Goal: Task Accomplishment & Management: Complete application form

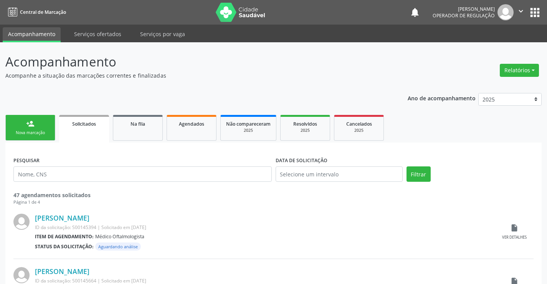
click at [31, 128] on link "person_add Nova marcação" at bounding box center [30, 128] width 50 height 26
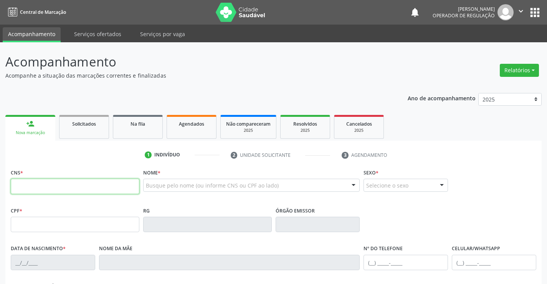
click at [53, 186] on input "text" at bounding box center [75, 185] width 129 height 15
type input "705 0082 0379 2052"
type input "[DATE]"
type input "[PHONE_NUMBER]"
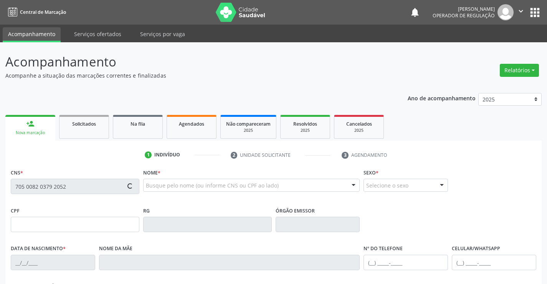
type input "098.235.365-03"
type input "SN"
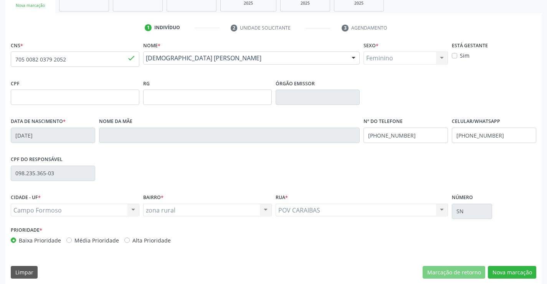
scroll to position [132, 0]
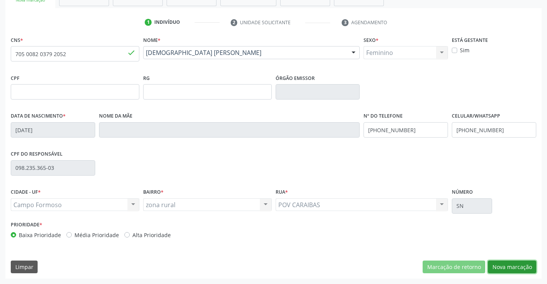
click at [511, 268] on button "Nova marcação" at bounding box center [512, 266] width 48 height 13
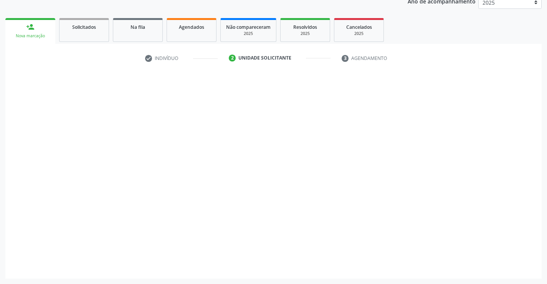
scroll to position [97, 0]
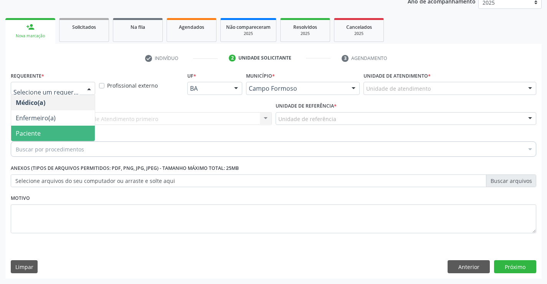
click at [39, 135] on span "Paciente" at bounding box center [28, 133] width 25 height 8
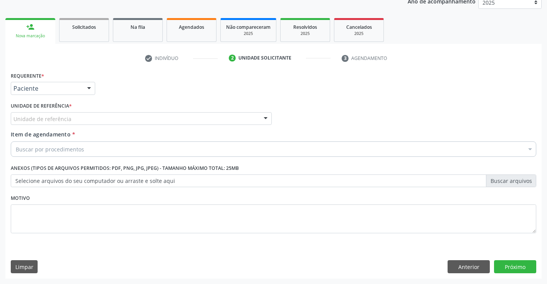
click at [13, 120] on input "text" at bounding box center [13, 122] width 0 height 15
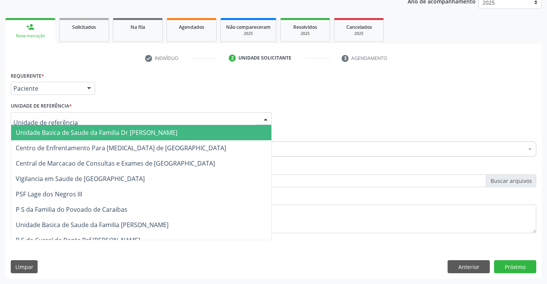
click at [58, 131] on span "Unidade Basica de Saude da Familia Dr [PERSON_NAME]" at bounding box center [97, 132] width 162 height 8
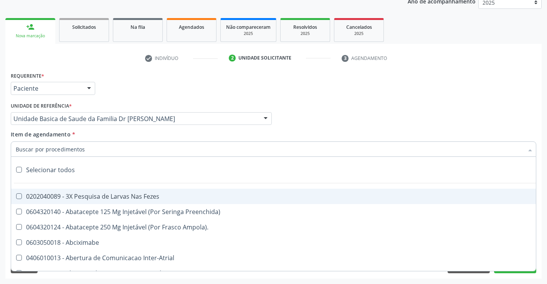
click at [55, 150] on input "Item de agendamento *" at bounding box center [270, 148] width 508 height 15
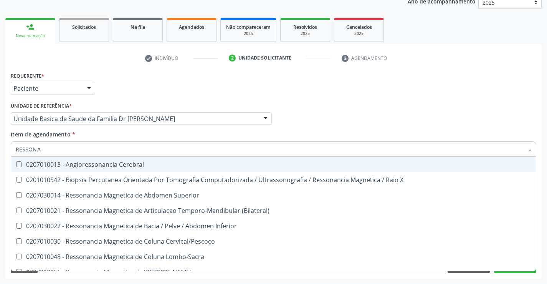
type input "RESSONA"
click at [384, 102] on div "Médico Solicitante Por favor, selecione a Unidade de Atendimento primeiro Nenhu…" at bounding box center [273, 115] width 529 height 30
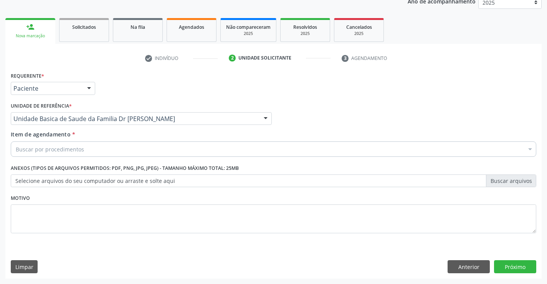
click at [92, 147] on div "Buscar por procedimentos" at bounding box center [273, 148] width 525 height 15
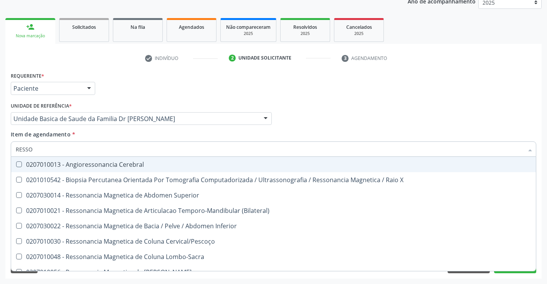
type input "RESSON"
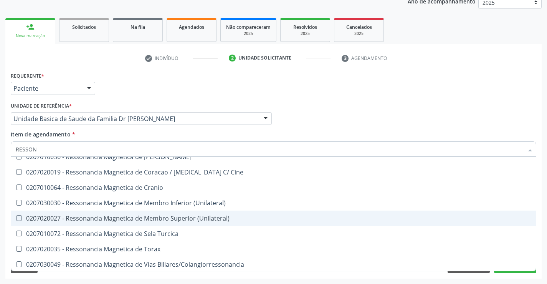
scroll to position [116, 0]
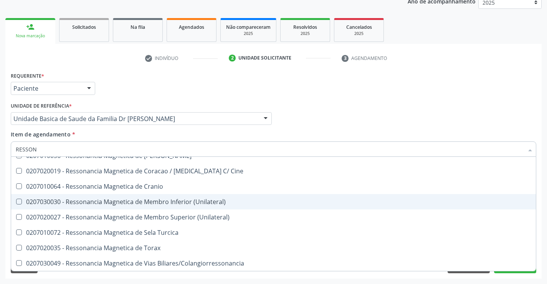
click at [186, 202] on div "0207030030 - Ressonancia Magnetica de Membro Inferior (Unilateral)" at bounding box center [273, 201] width 515 height 6
checkbox \(Unilateral\) "true"
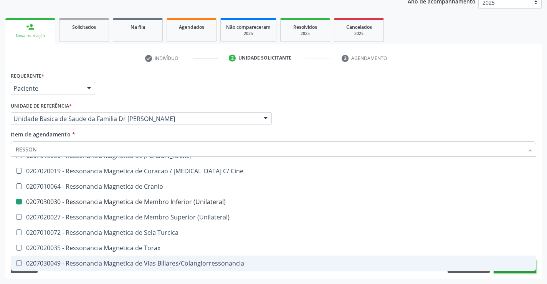
click at [509, 272] on button "Próximo" at bounding box center [515, 266] width 42 height 13
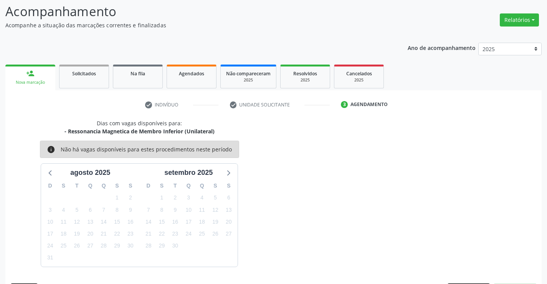
scroll to position [73, 0]
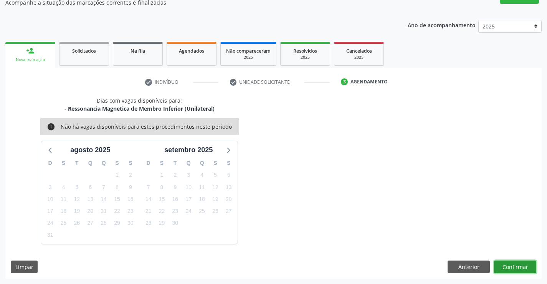
click at [505, 263] on button "Confirmar" at bounding box center [515, 266] width 42 height 13
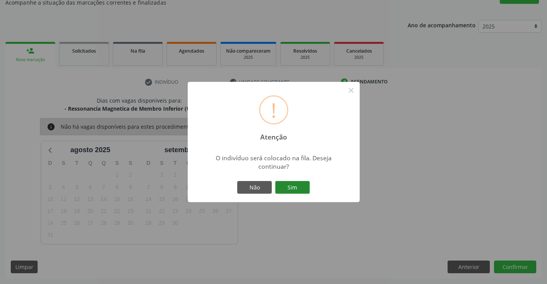
click at [294, 187] on button "Sim" at bounding box center [292, 187] width 35 height 13
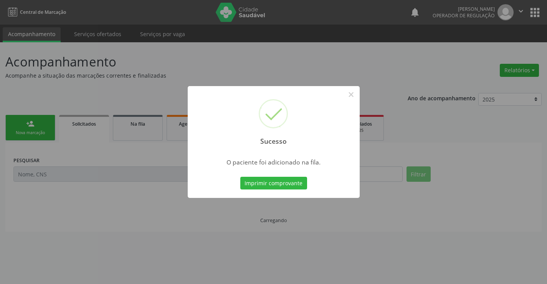
scroll to position [0, 0]
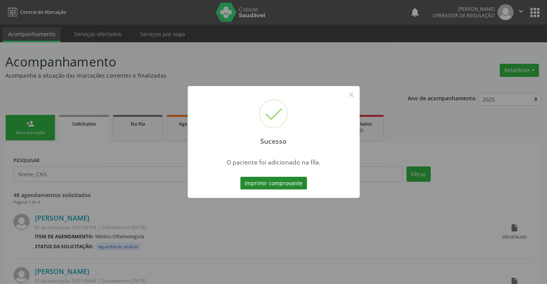
click at [281, 187] on button "Imprimir comprovante" at bounding box center [273, 183] width 67 height 13
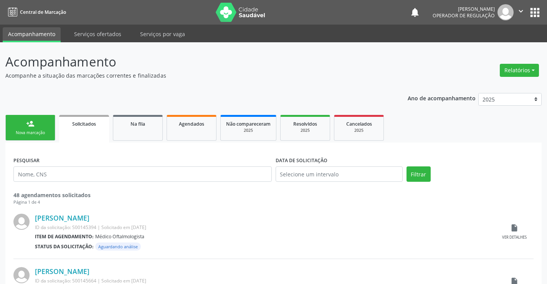
click at [28, 129] on link "person_add Nova marcação" at bounding box center [30, 128] width 50 height 26
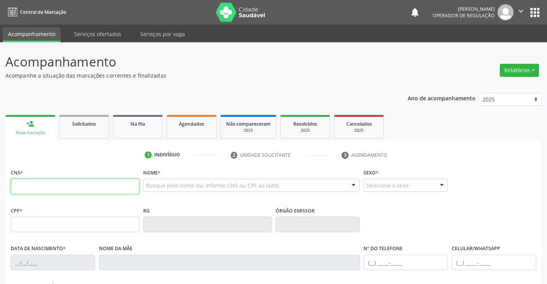
click at [36, 190] on input "text" at bounding box center [75, 185] width 129 height 15
type input "706 2080 6283 1266"
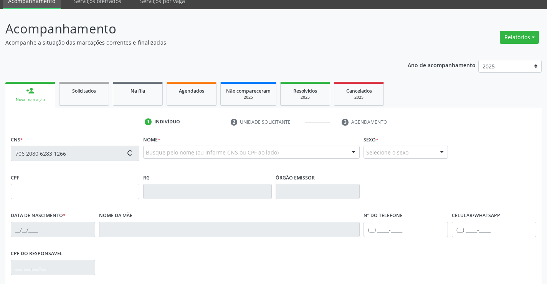
scroll to position [77, 0]
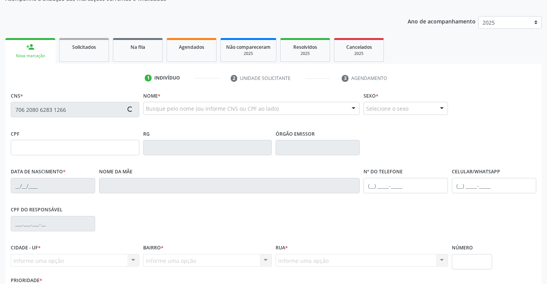
type input "034.397.395-20"
type input "14/[DATE]"
type input "[PERSON_NAME]"
type input "[PHONE_NUMBER]"
type input "S/N"
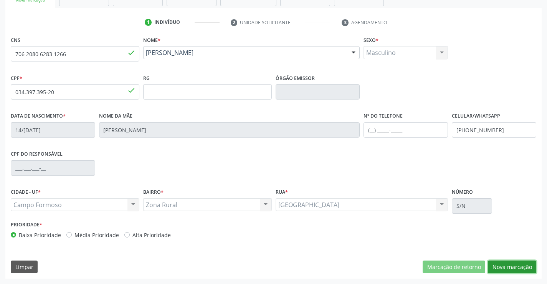
click at [498, 264] on button "Nova marcação" at bounding box center [512, 266] width 48 height 13
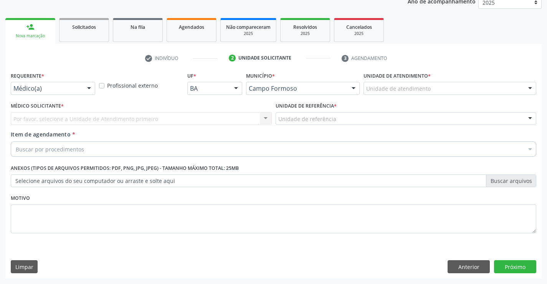
scroll to position [97, 0]
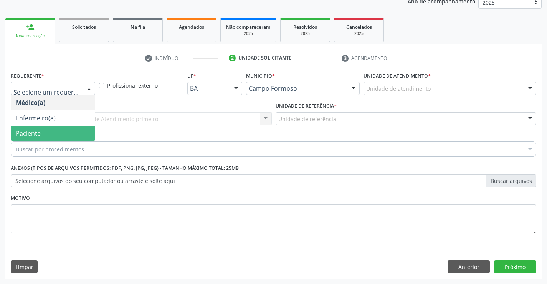
click at [46, 130] on span "Paciente" at bounding box center [53, 132] width 84 height 15
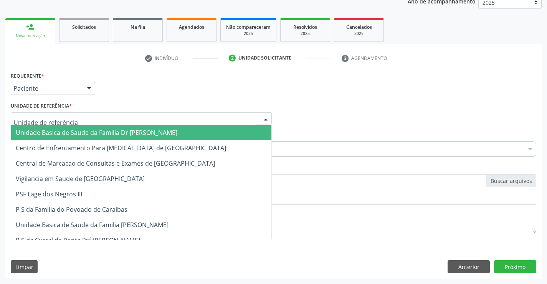
drag, startPoint x: 65, startPoint y: 114, endPoint x: 67, endPoint y: 119, distance: 6.0
click at [66, 118] on div at bounding box center [141, 118] width 261 height 13
click at [67, 132] on span "Unidade Basica de Saude da Familia Dr [PERSON_NAME]" at bounding box center [97, 132] width 162 height 8
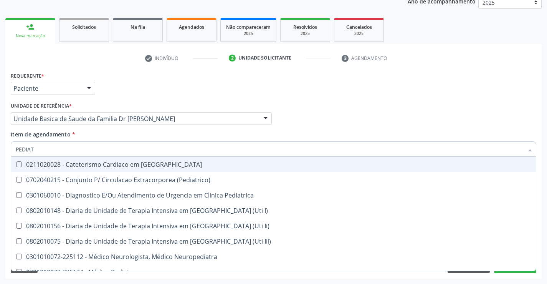
type input "PEDIATR"
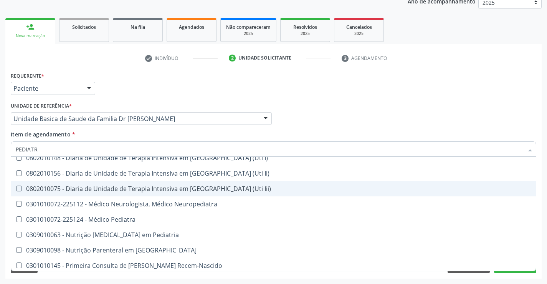
scroll to position [55, 0]
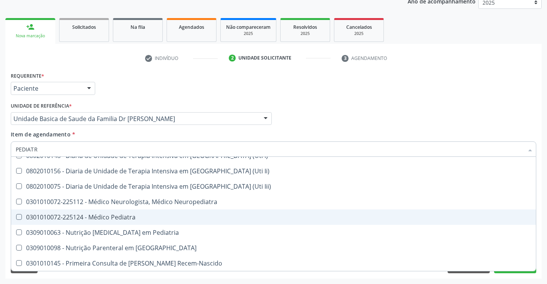
click at [124, 214] on div "0301010072-225124 - Médico Pediatra" at bounding box center [273, 217] width 515 height 6
checkbox Pediatra "true"
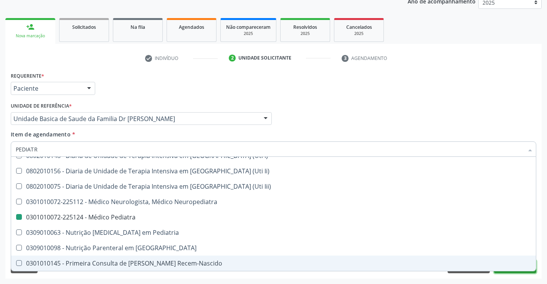
click at [510, 272] on button "Próximo" at bounding box center [515, 266] width 42 height 13
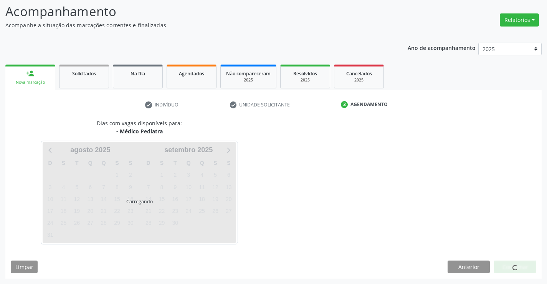
scroll to position [0, 0]
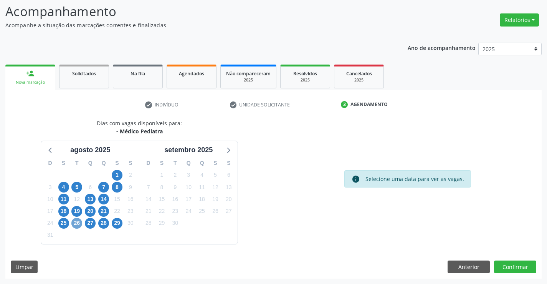
click at [79, 224] on span "26" at bounding box center [76, 223] width 11 height 11
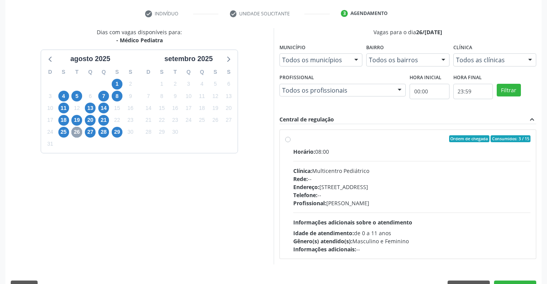
scroll to position [161, 0]
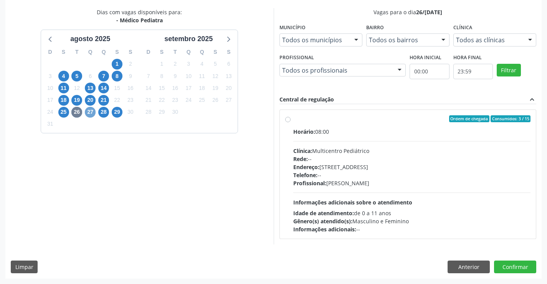
click at [90, 116] on span "27" at bounding box center [90, 112] width 11 height 11
click at [105, 111] on span "28" at bounding box center [103, 112] width 11 height 11
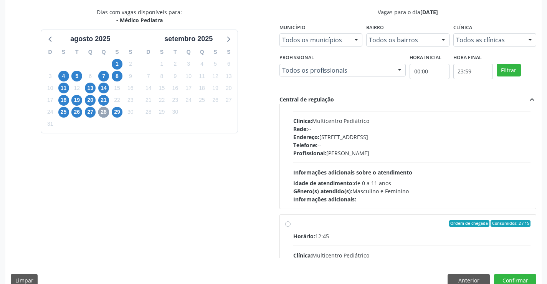
scroll to position [77, 0]
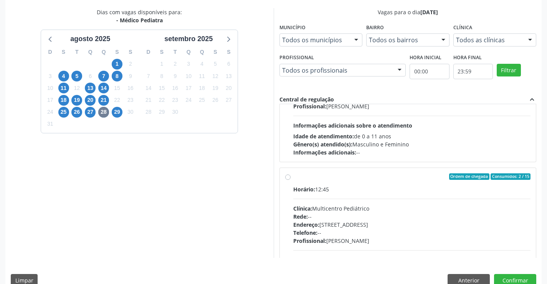
click at [293, 175] on label "Ordem de chegada Consumidos: 2 / 15 Horário: 12:45 Clínica: Multicentro Pediátr…" at bounding box center [412, 232] width 238 height 118
click at [287, 175] on input "Ordem de chegada Consumidos: 2 / 15 Horário: 12:45 Clínica: Multicentro Pediátr…" at bounding box center [287, 176] width 5 height 7
radio input "true"
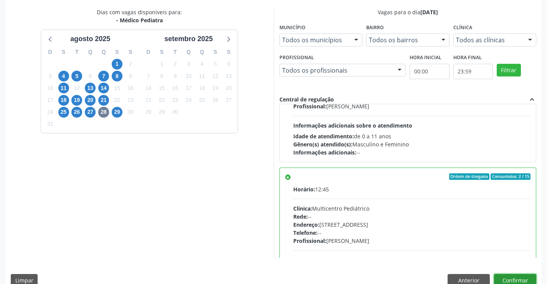
click at [506, 278] on button "Confirmar" at bounding box center [515, 280] width 42 height 13
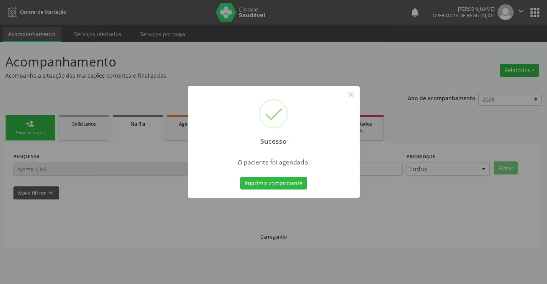
scroll to position [0, 0]
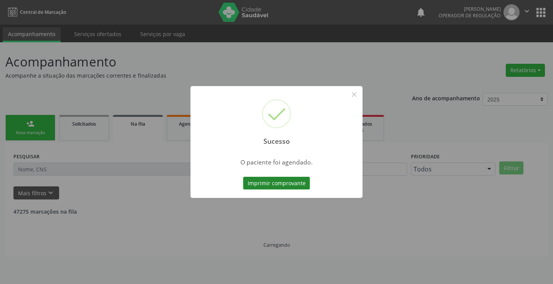
click at [275, 183] on button "Imprimir comprovante" at bounding box center [276, 183] width 67 height 13
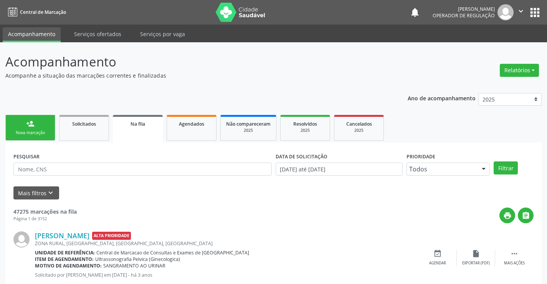
click at [36, 130] on div "Nova marcação" at bounding box center [30, 133] width 38 height 6
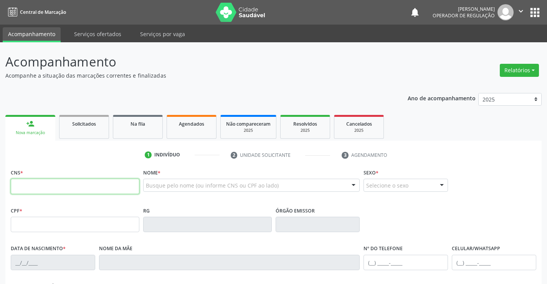
click at [37, 185] on input "text" at bounding box center [75, 185] width 129 height 15
type input "705 0062 8987 0756"
type input "[DATE]"
type input "[PHONE_NUMBER]"
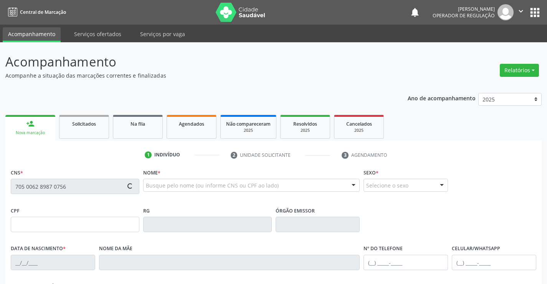
type input "127.986.425-74"
type input "SN"
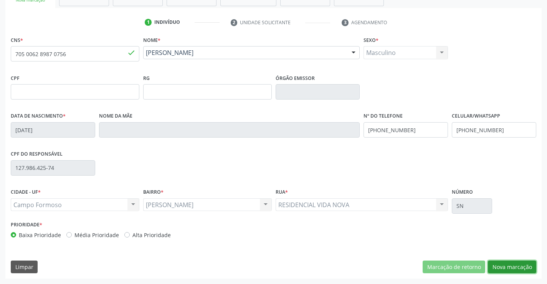
click at [502, 267] on button "Nova marcação" at bounding box center [512, 266] width 48 height 13
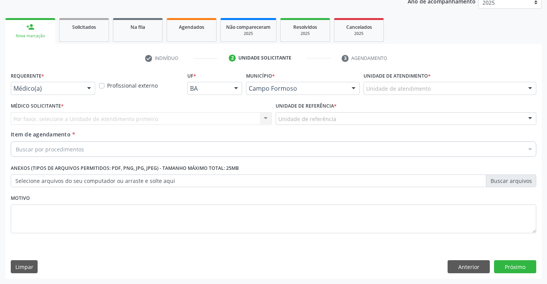
scroll to position [97, 0]
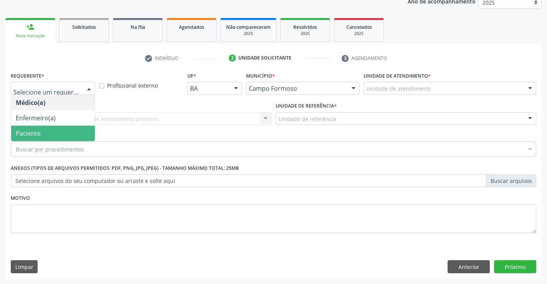
click at [31, 130] on span "Paciente" at bounding box center [28, 133] width 25 height 8
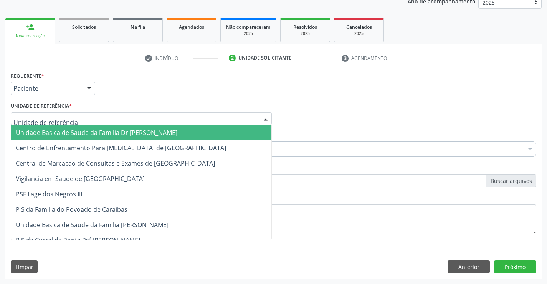
drag, startPoint x: 49, startPoint y: 117, endPoint x: 50, endPoint y: 126, distance: 8.9
click at [51, 130] on span "Unidade Basica de Saude da Familia Dr [PERSON_NAME]" at bounding box center [97, 132] width 162 height 8
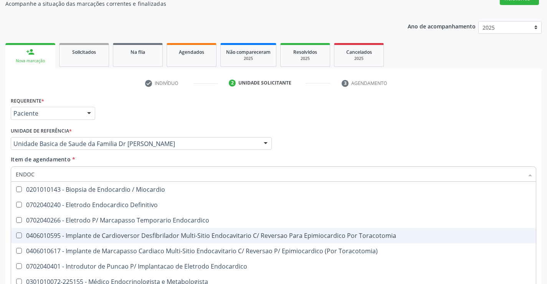
scroll to position [58, 0]
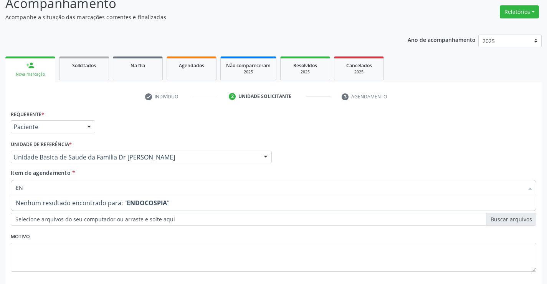
type input "E"
type input "VIDEO"
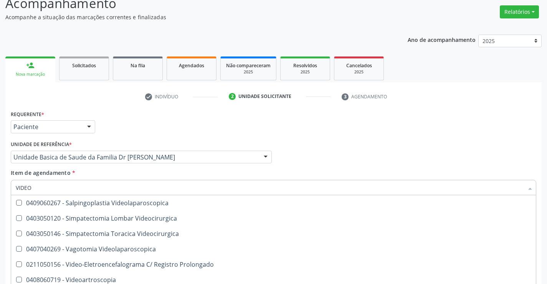
scroll to position [331, 0]
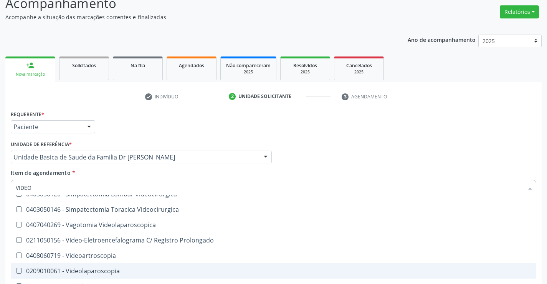
click at [107, 271] on div "0209010061 - Videolaparoscopia" at bounding box center [273, 270] width 515 height 6
checkbox Videolaparoscopia "true"
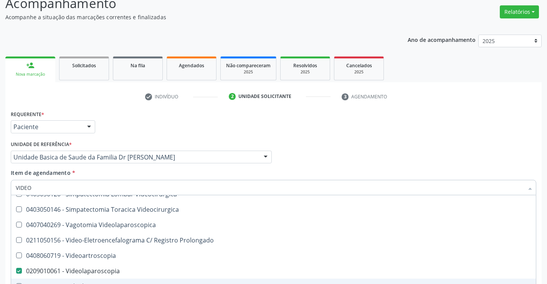
scroll to position [97, 0]
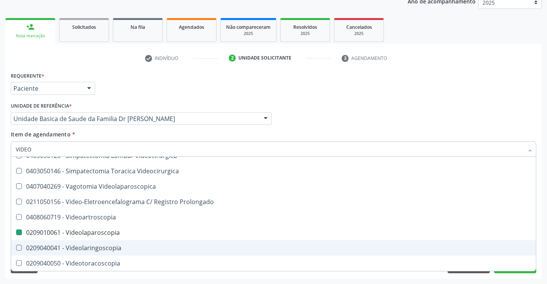
click at [521, 273] on div "Requerente * Paciente Médico(a) Enfermeiro(a) Paciente Nenhum resultado encontr…" at bounding box center [273, 174] width 536 height 208
checkbox Videolaparoscopia "true"
checkbox Videolaparoscopia "false"
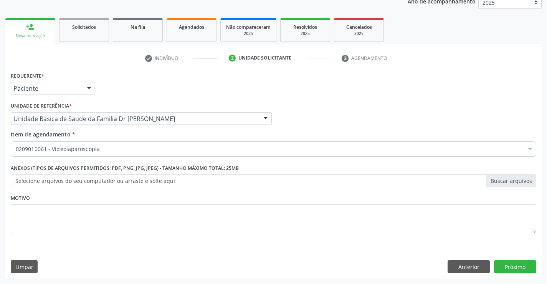
scroll to position [0, 0]
click at [521, 267] on button "Próximo" at bounding box center [515, 266] width 42 height 13
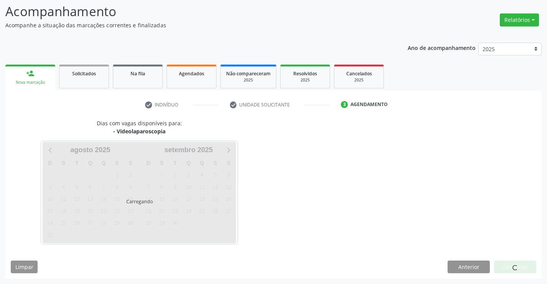
scroll to position [73, 0]
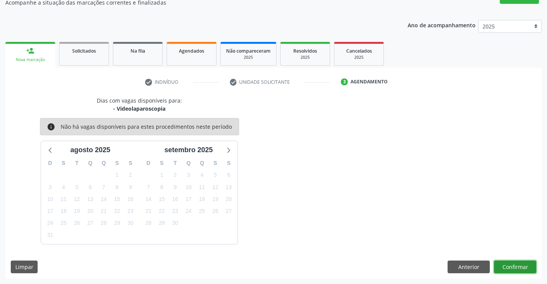
click at [519, 270] on button "Confirmar" at bounding box center [515, 266] width 42 height 13
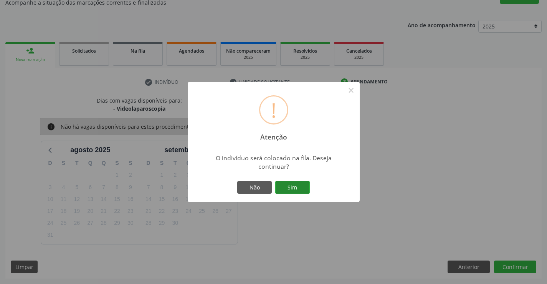
click at [289, 188] on button "Sim" at bounding box center [292, 187] width 35 height 13
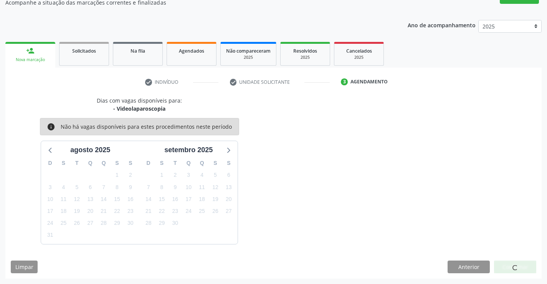
scroll to position [0, 0]
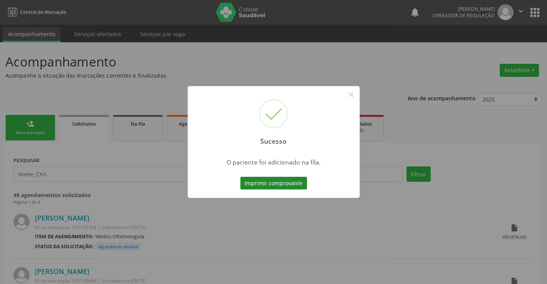
click at [291, 180] on button "Imprimir comprovante" at bounding box center [273, 183] width 67 height 13
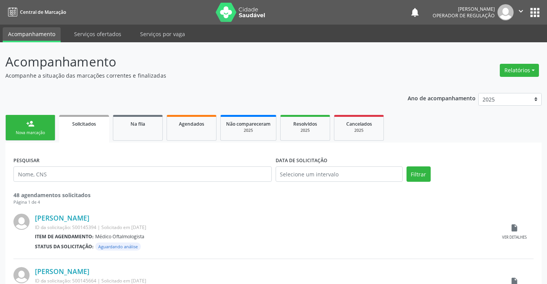
click at [40, 125] on link "person_add Nova marcação" at bounding box center [30, 128] width 50 height 26
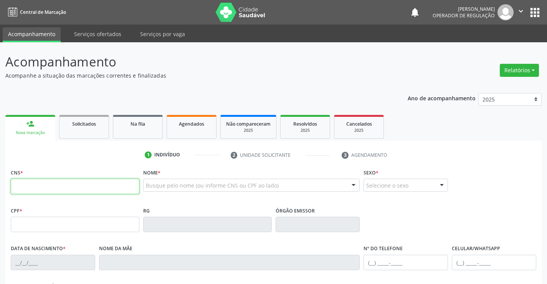
click at [43, 181] on input "text" at bounding box center [75, 185] width 129 height 15
type input "705 0092 9173 3550"
type input "[DATE]"
type input "[PHONE_NUMBER]"
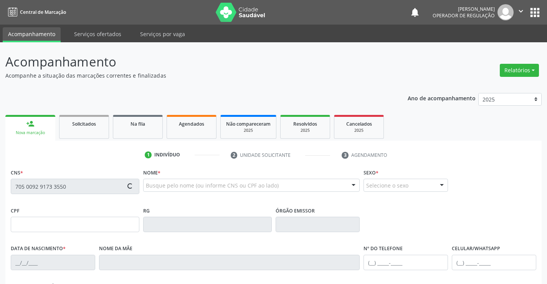
type input "134.495.655-67"
type input "S/N"
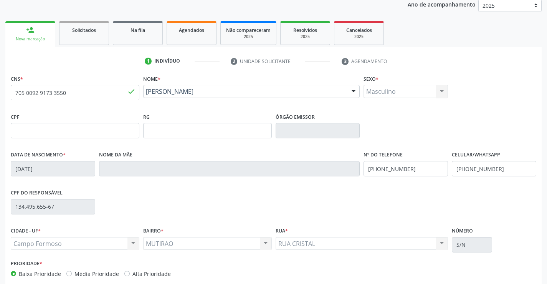
scroll to position [132, 0]
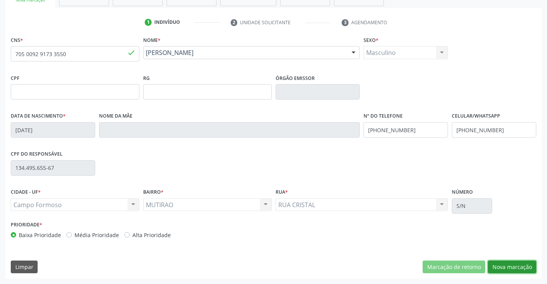
click at [509, 264] on button "Nova marcação" at bounding box center [512, 266] width 48 height 13
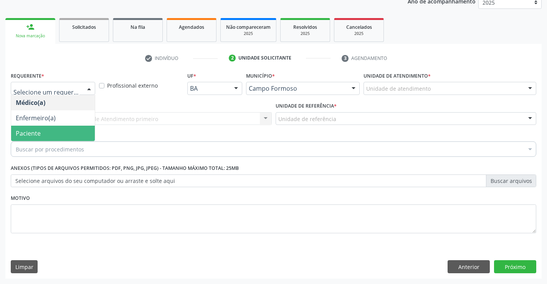
click at [43, 138] on span "Paciente" at bounding box center [53, 132] width 84 height 15
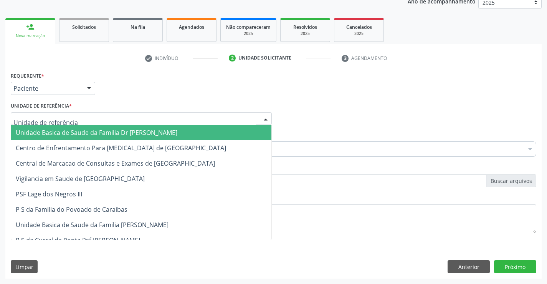
click at [63, 133] on span "Unidade Basica de Saude da Familia Dr [PERSON_NAME]" at bounding box center [97, 132] width 162 height 8
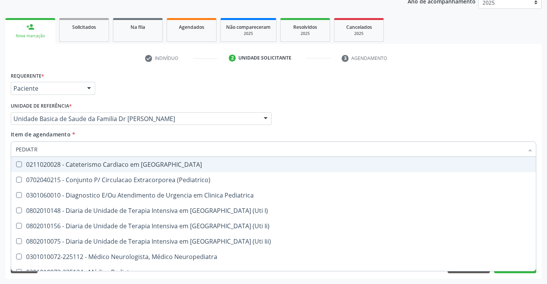
type input "PEDIATRA"
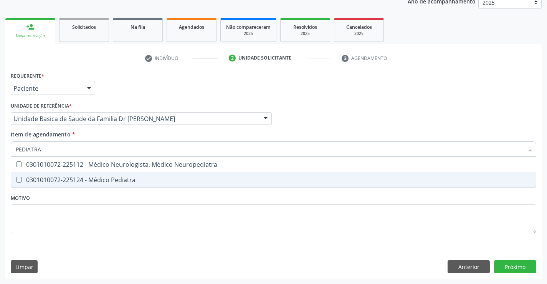
click at [151, 181] on div "0301010072-225124 - Médico Pediatra" at bounding box center [273, 180] width 515 height 6
checkbox Pediatra "true"
click at [96, 221] on div "Requerente * Paciente Médico(a) Enfermeiro(a) Paciente Nenhum resultado encontr…" at bounding box center [273, 157] width 525 height 174
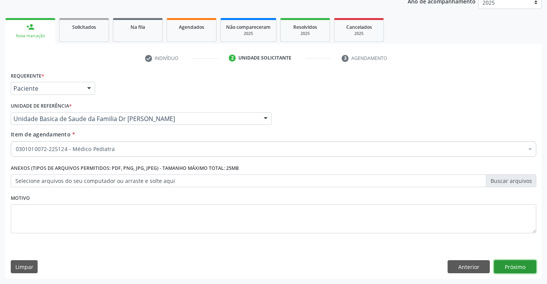
click at [515, 266] on button "Próximo" at bounding box center [515, 266] width 42 height 13
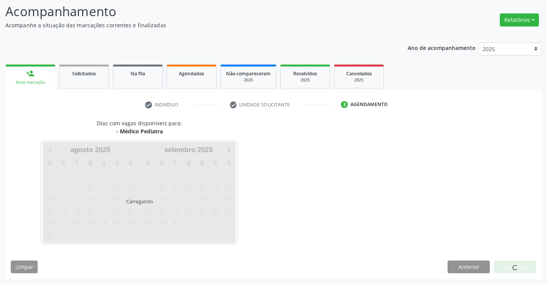
scroll to position [50, 0]
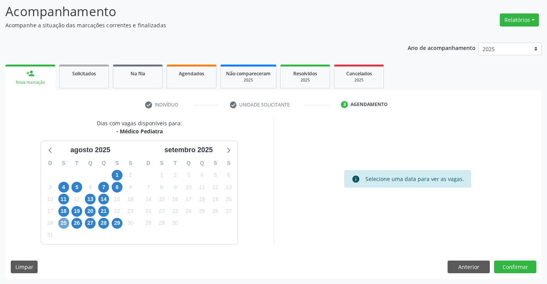
click at [63, 221] on span "25" at bounding box center [63, 223] width 11 height 11
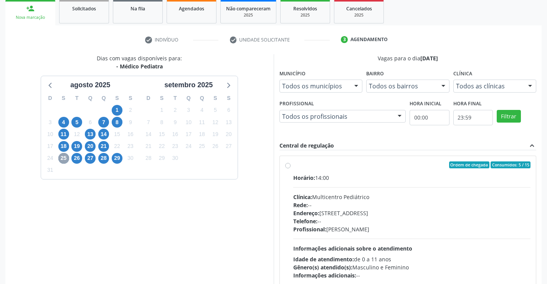
scroll to position [127, 0]
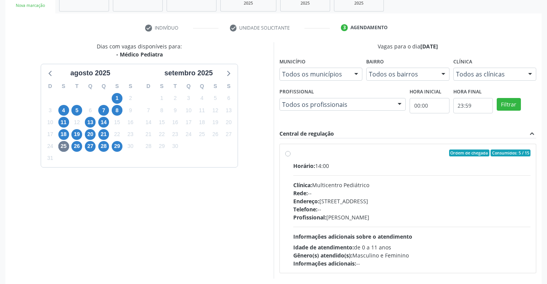
click at [293, 153] on label "Ordem de chegada Consumidos: 5 / 15 Horário: 14:00 Clínica: Multicentro Pediátr…" at bounding box center [412, 208] width 238 height 118
click at [285, 153] on input "Ordem de chegada Consumidos: 5 / 15 Horário: 14:00 Clínica: Multicentro Pediátr…" at bounding box center [287, 152] width 5 height 7
radio input "true"
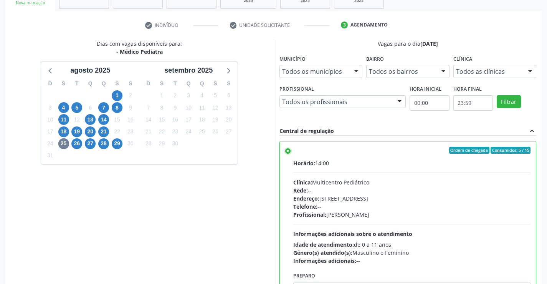
scroll to position [175, 0]
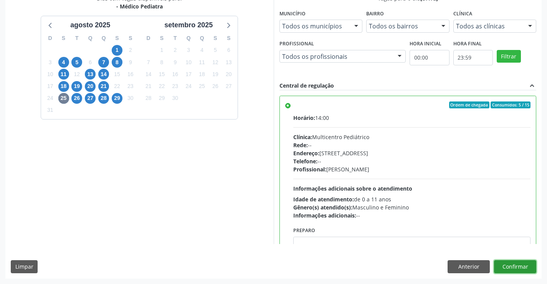
click at [513, 266] on button "Confirmar" at bounding box center [515, 266] width 42 height 13
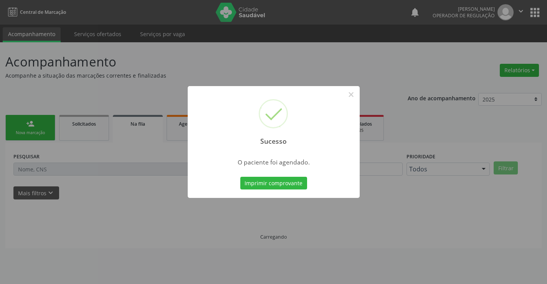
scroll to position [0, 0]
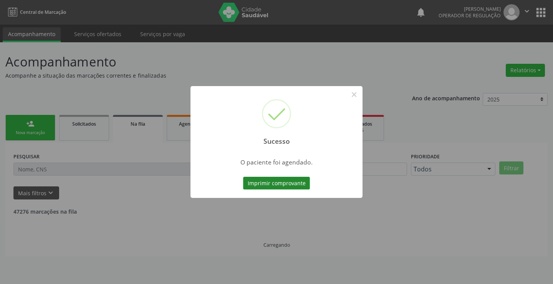
click at [278, 181] on button "Imprimir comprovante" at bounding box center [276, 183] width 67 height 13
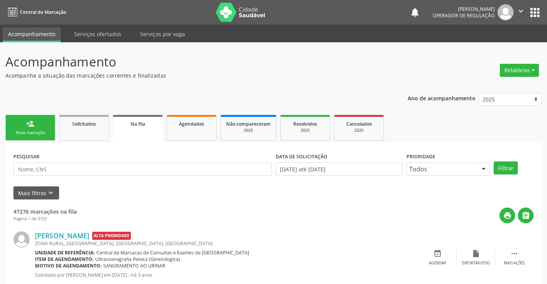
click at [38, 129] on link "person_add Nova marcação" at bounding box center [30, 128] width 50 height 26
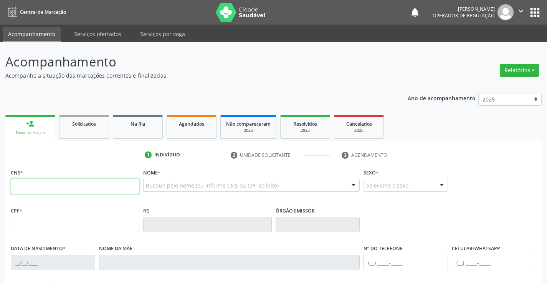
click at [52, 184] on input "text" at bounding box center [75, 185] width 129 height 15
type input "701 4096 5886 1333"
type input "0[DATE]"
type input "SN"
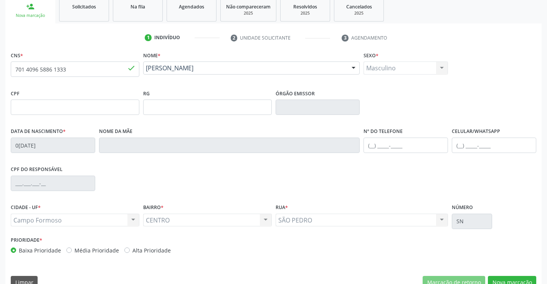
scroll to position [132, 0]
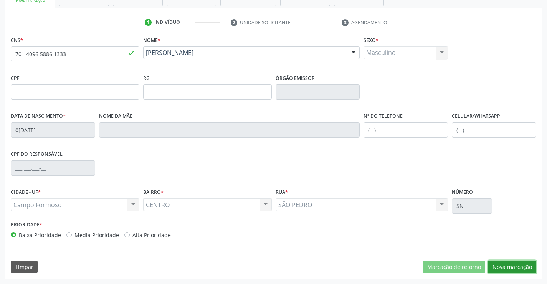
click at [498, 267] on button "Nova marcação" at bounding box center [512, 266] width 48 height 13
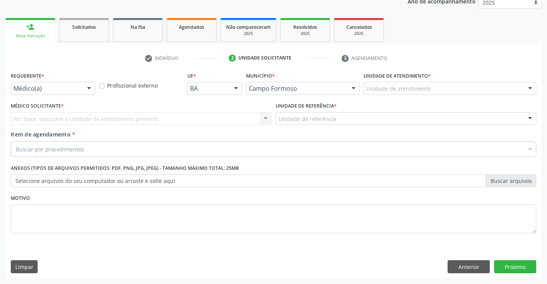
scroll to position [97, 0]
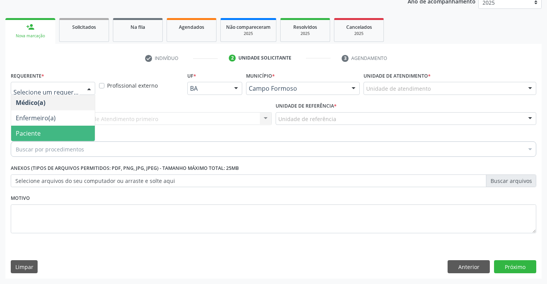
click at [52, 136] on span "Paciente" at bounding box center [53, 132] width 84 height 15
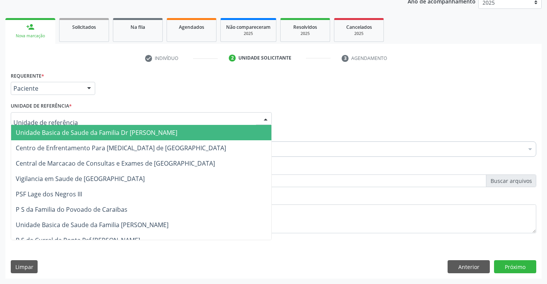
click at [65, 127] on span "Unidade Basica de Saude da Familia Dr [PERSON_NAME]" at bounding box center [141, 132] width 260 height 15
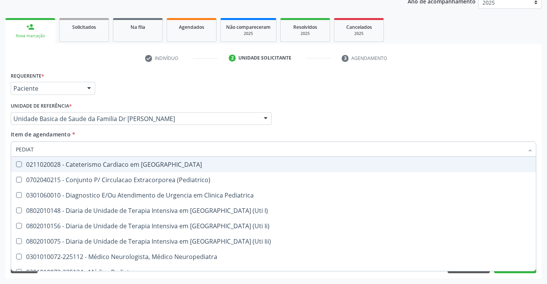
type input "PEDIATR"
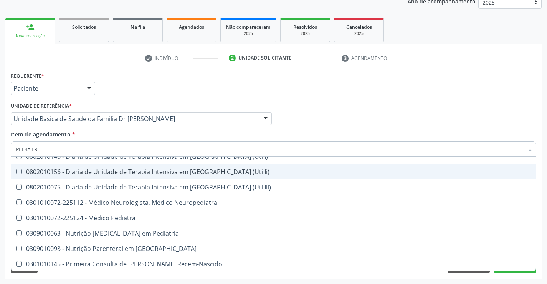
scroll to position [55, 0]
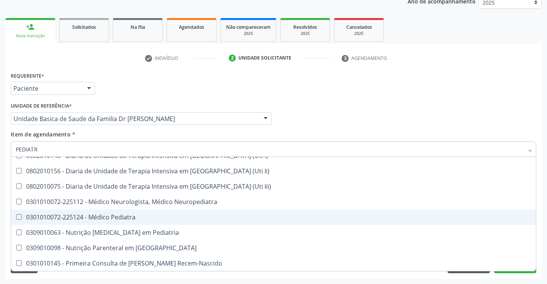
click at [130, 216] on div "0301010072-225124 - Médico Pediatra" at bounding box center [273, 217] width 515 height 6
checkbox Pediatra "true"
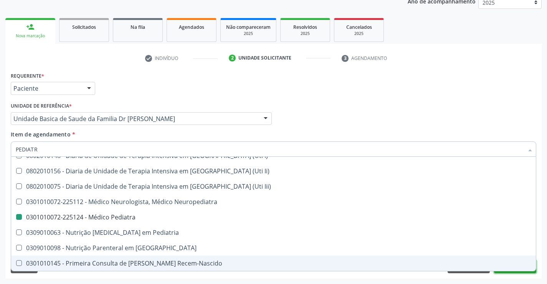
click at [523, 272] on button "Próximo" at bounding box center [515, 266] width 42 height 13
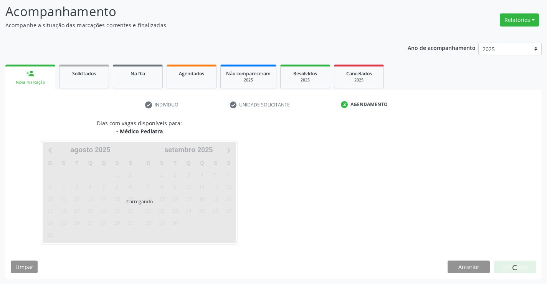
scroll to position [0, 0]
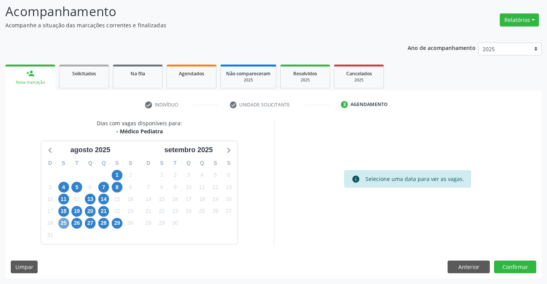
click at [62, 222] on span "25" at bounding box center [63, 223] width 11 height 11
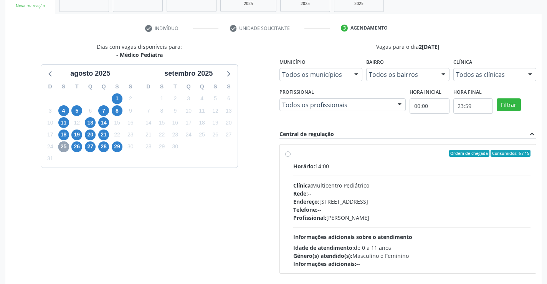
scroll to position [133, 0]
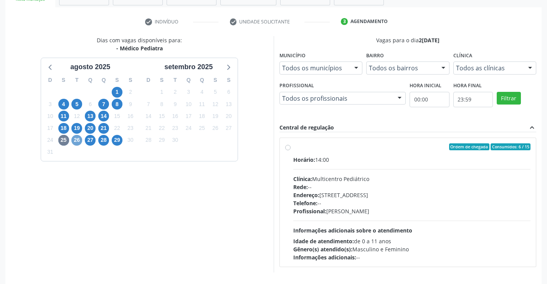
click at [74, 139] on span "26" at bounding box center [76, 140] width 11 height 11
click at [293, 147] on label "Ordem de chegada Consumidos: 3 / 15 Horário: 08:00 Clínica: Multicentro Pediátr…" at bounding box center [412, 202] width 238 height 118
click at [288, 147] on input "Ordem de chegada Consumidos: 3 / 15 Horário: 08:00 Clínica: Multicentro Pediátr…" at bounding box center [287, 146] width 5 height 7
radio input "true"
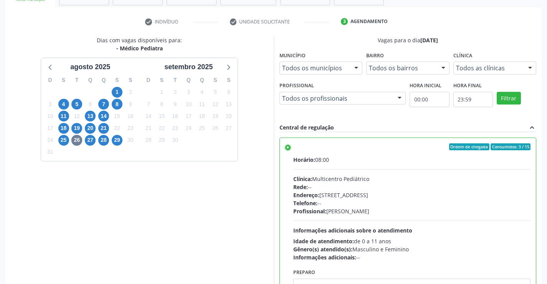
scroll to position [175, 0]
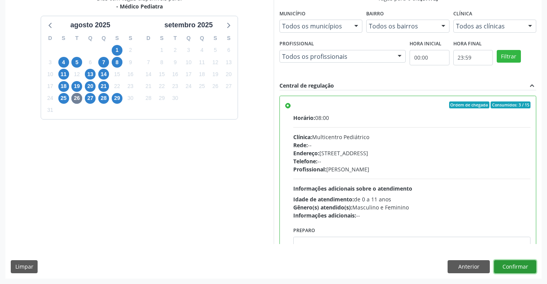
click at [518, 265] on button "Confirmar" at bounding box center [515, 266] width 42 height 13
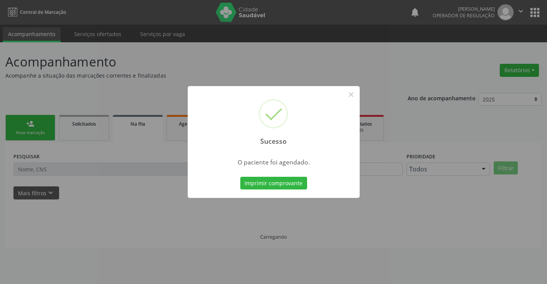
scroll to position [0, 0]
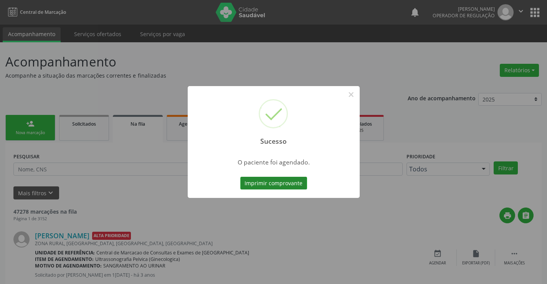
click at [285, 181] on button "Imprimir comprovante" at bounding box center [273, 183] width 67 height 13
